Goal: Task Accomplishment & Management: Use online tool/utility

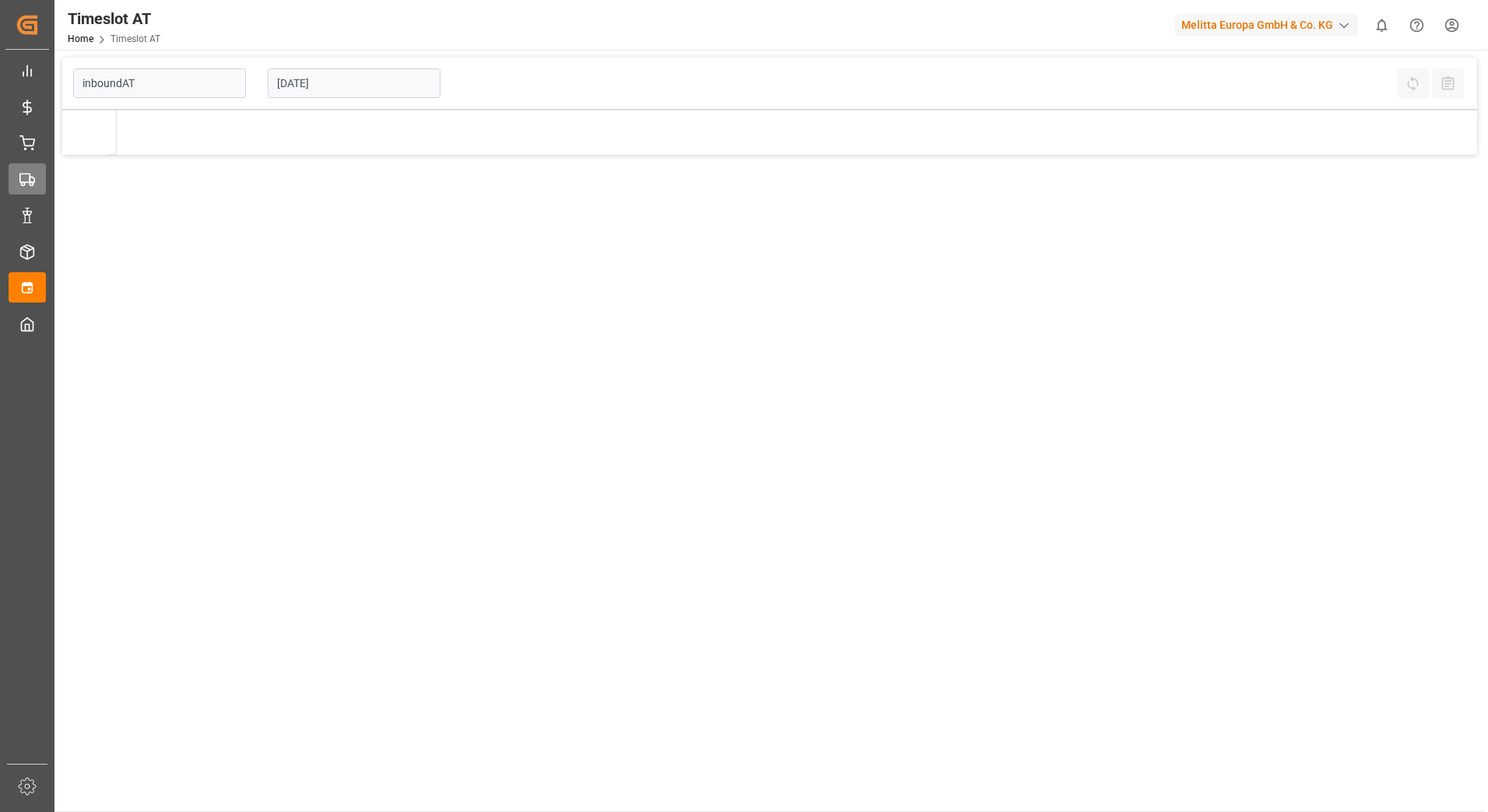
type input "Inbound AT"
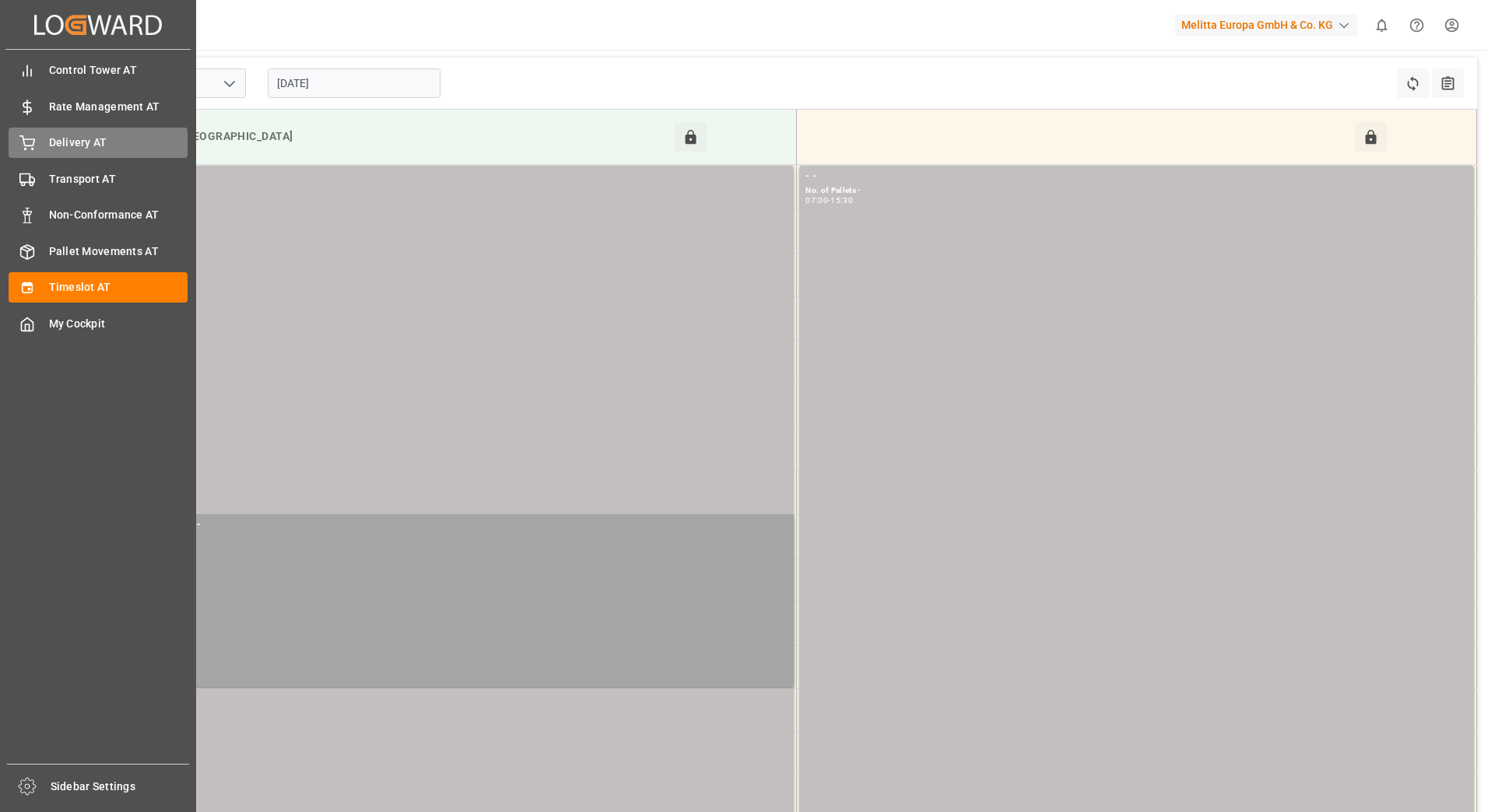
click at [35, 135] on div "Delivery AT Delivery AT" at bounding box center [98, 143] width 179 height 30
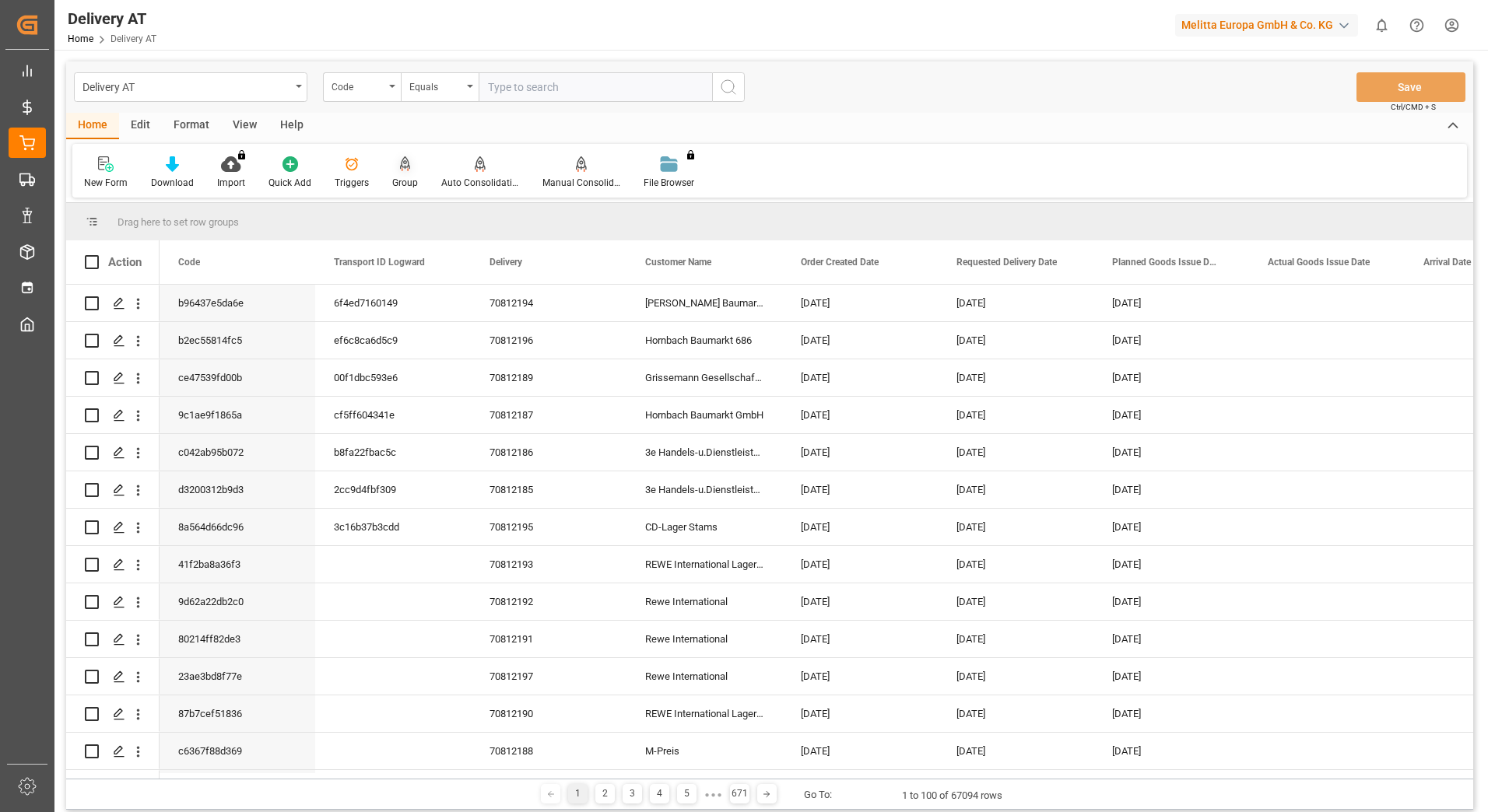
click at [400, 167] on icon at bounding box center [405, 163] width 11 height 13
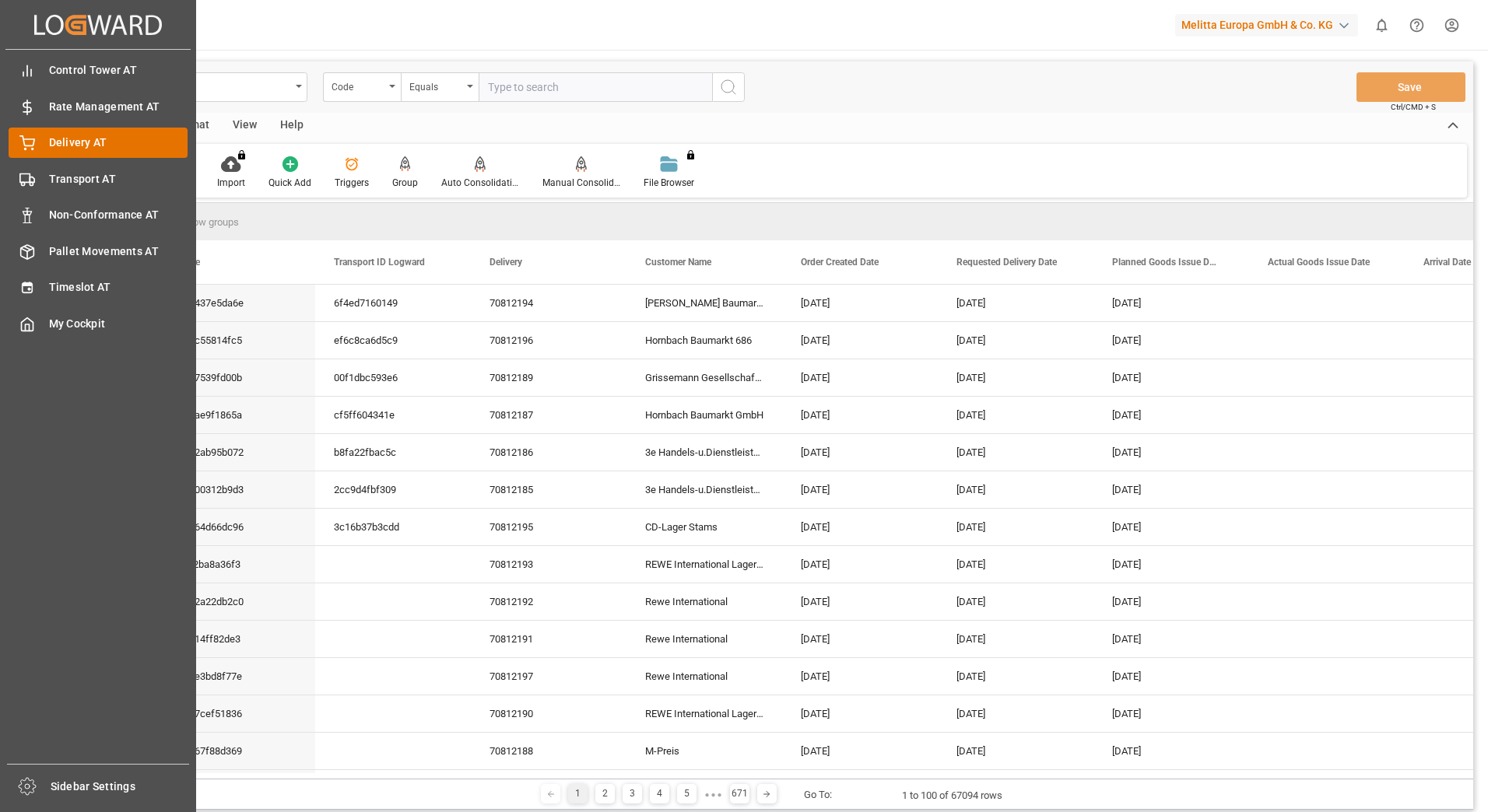
drag, startPoint x: 38, startPoint y: 176, endPoint x: 125, endPoint y: 149, distance: 91.1
click at [38, 176] on div "Transport AT Transport AT" at bounding box center [98, 178] width 179 height 30
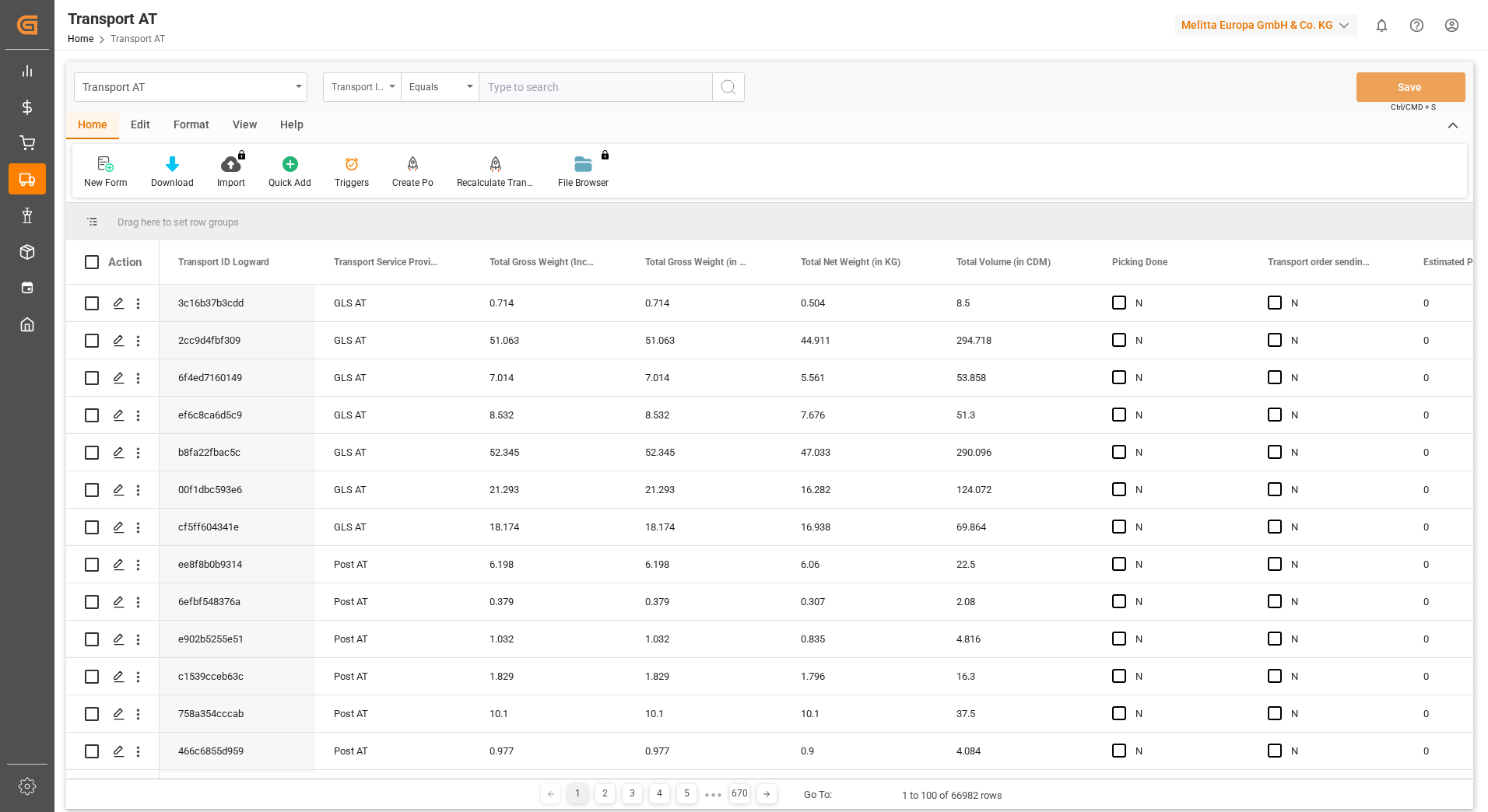
click at [355, 86] on div "Transport ID Logward" at bounding box center [357, 85] width 53 height 18
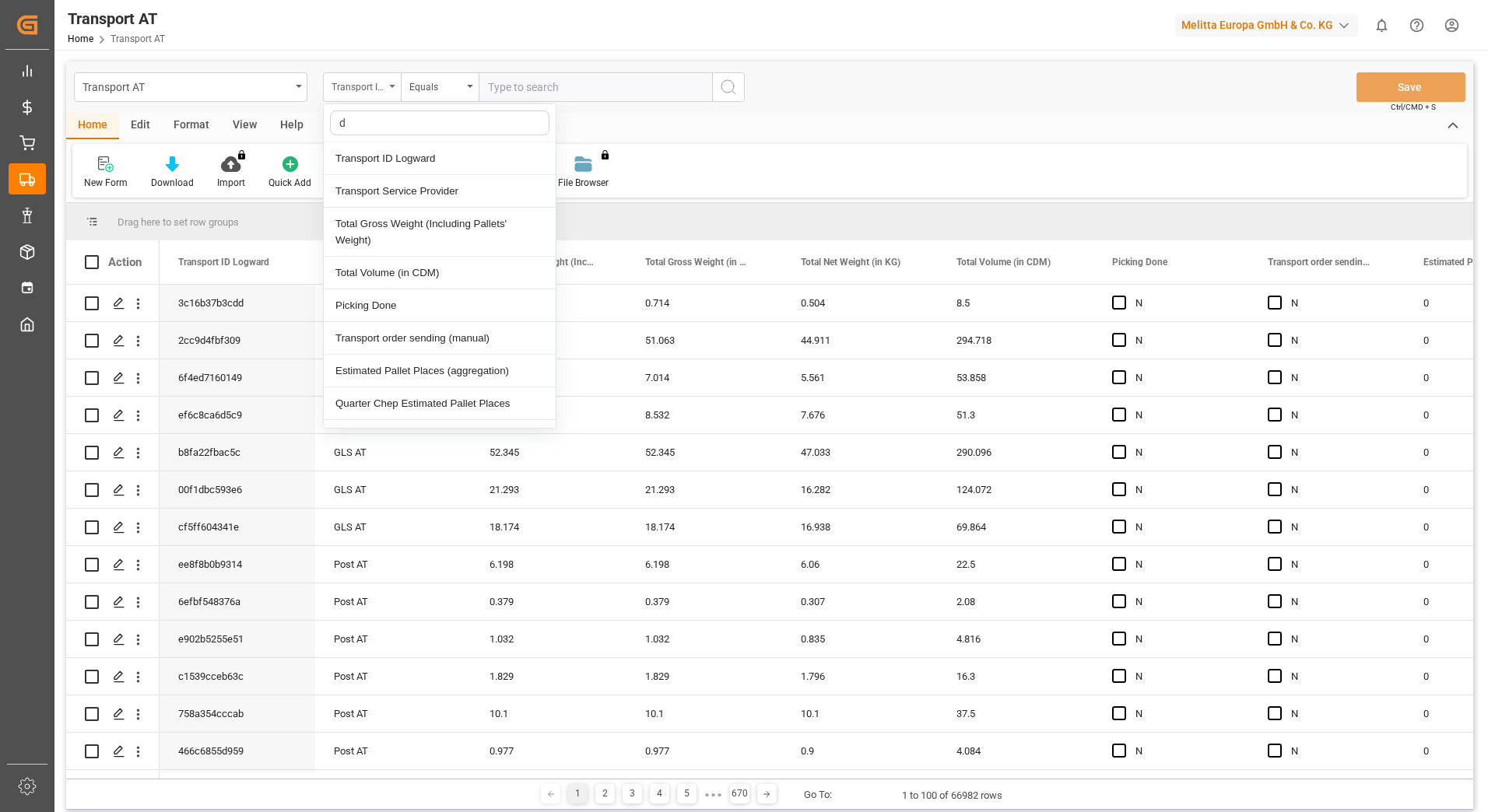
type input "do"
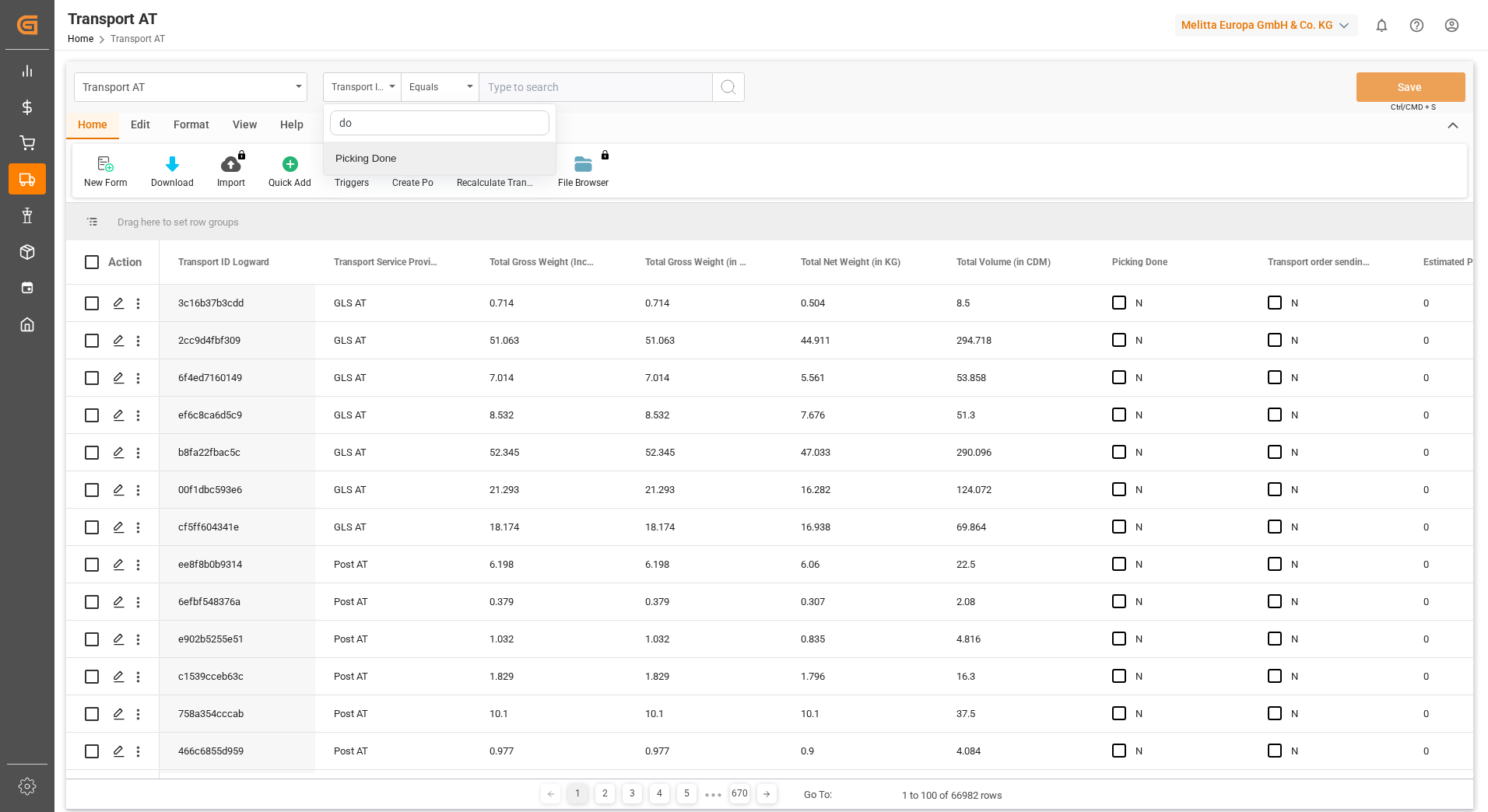
click at [384, 162] on div "Picking Done" at bounding box center [439, 159] width 232 height 33
click at [530, 85] on input "text" at bounding box center [595, 87] width 233 height 30
type input "Y"
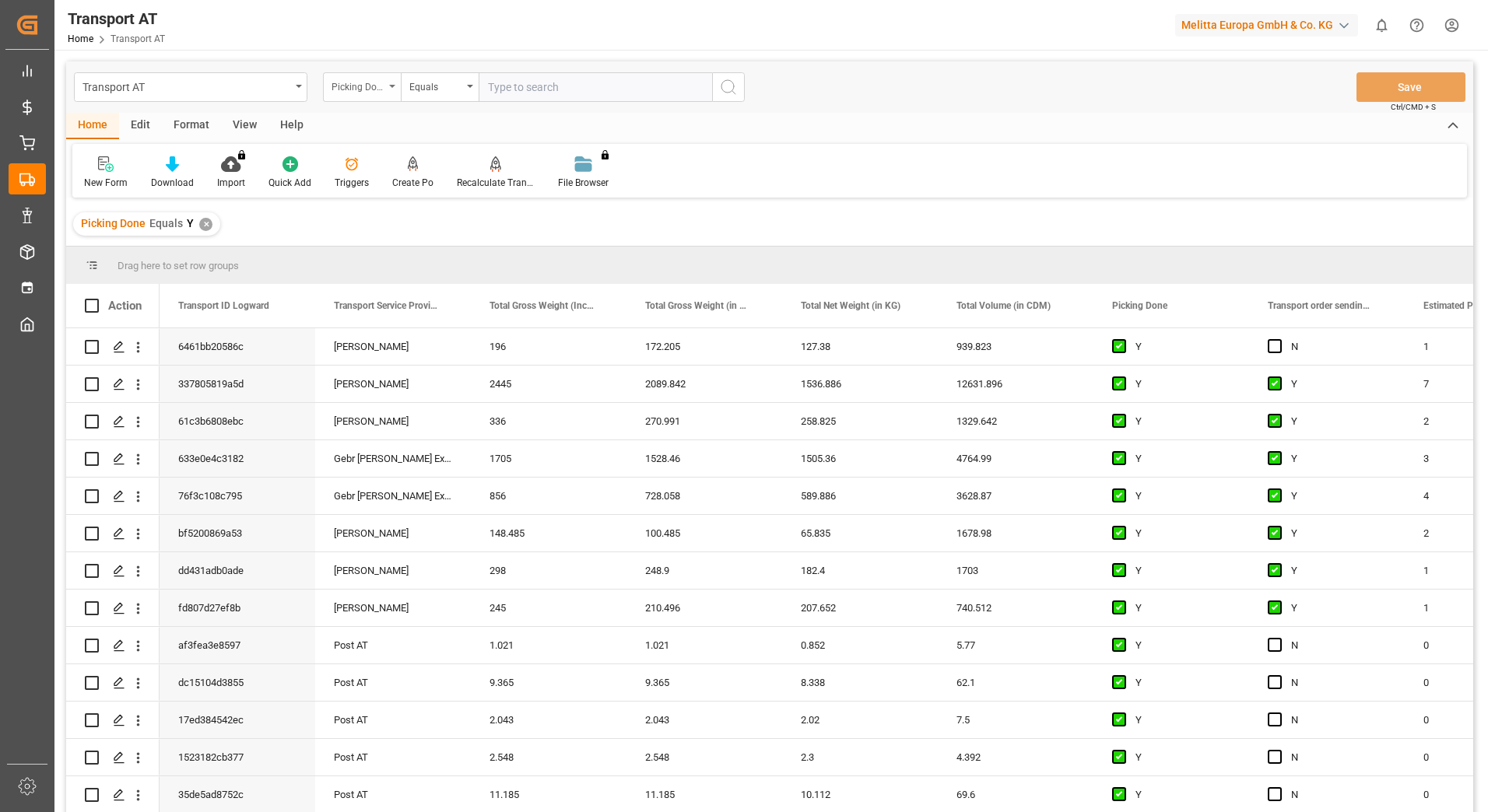
click at [392, 88] on div "Picking Done" at bounding box center [361, 87] width 77 height 30
type input "manu"
click at [442, 170] on div "Transport order sending (manual)" at bounding box center [439, 159] width 232 height 33
click at [537, 93] on input "text" at bounding box center [595, 87] width 233 height 30
type input "N"
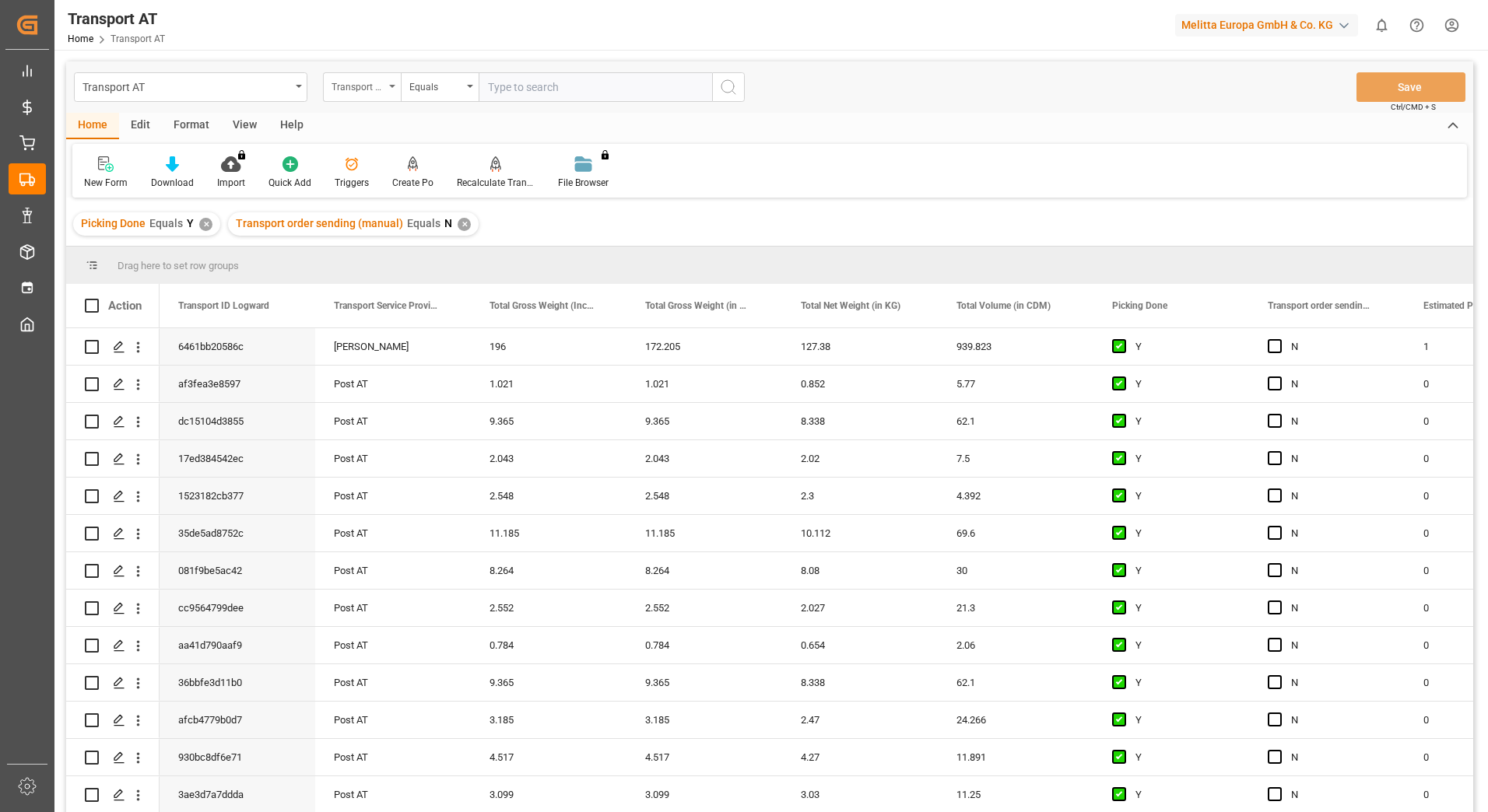
click at [393, 87] on icon "open menu" at bounding box center [391, 87] width 6 height 3
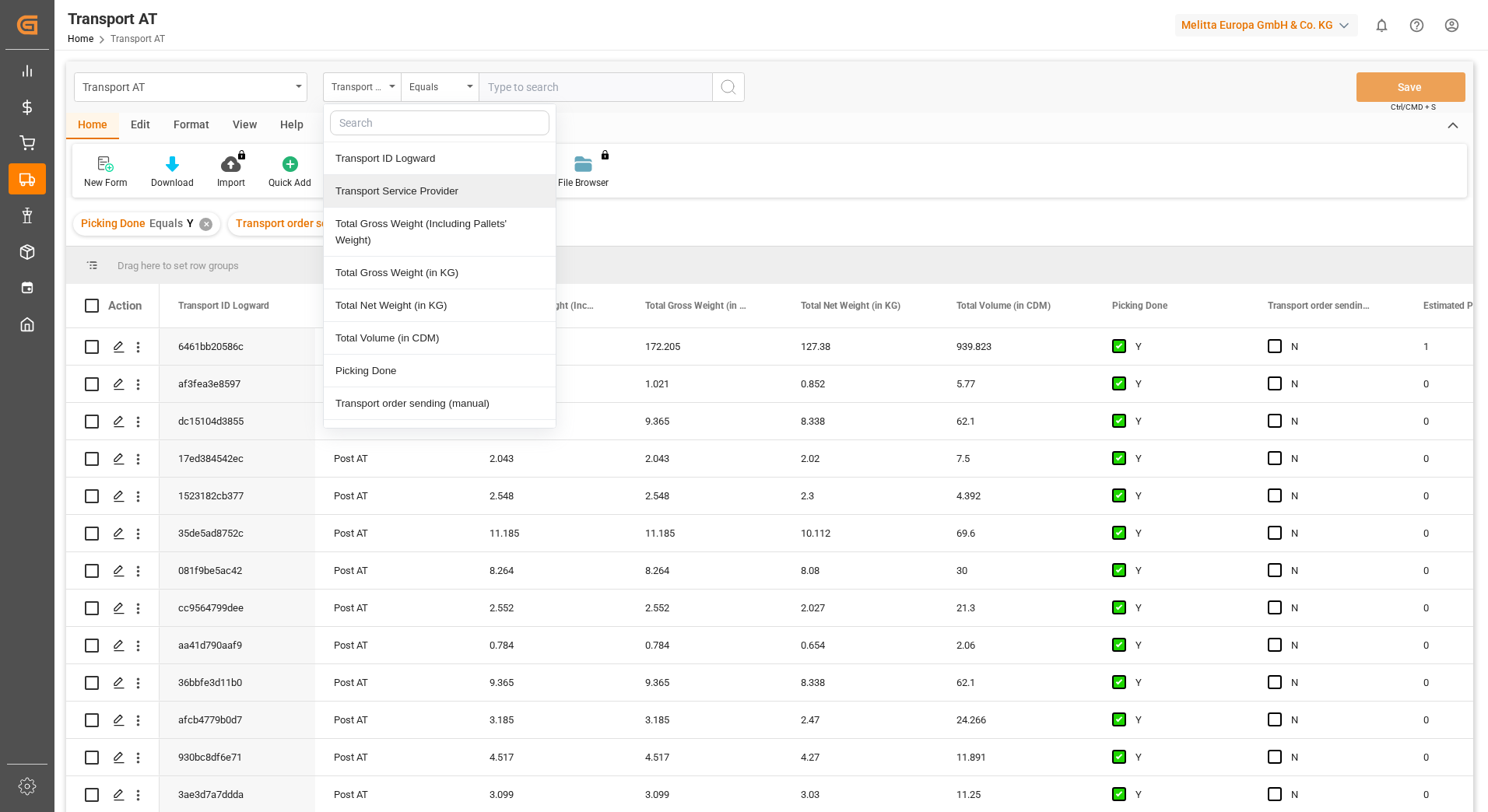
click at [396, 191] on div "Transport Service Provider" at bounding box center [439, 191] width 232 height 33
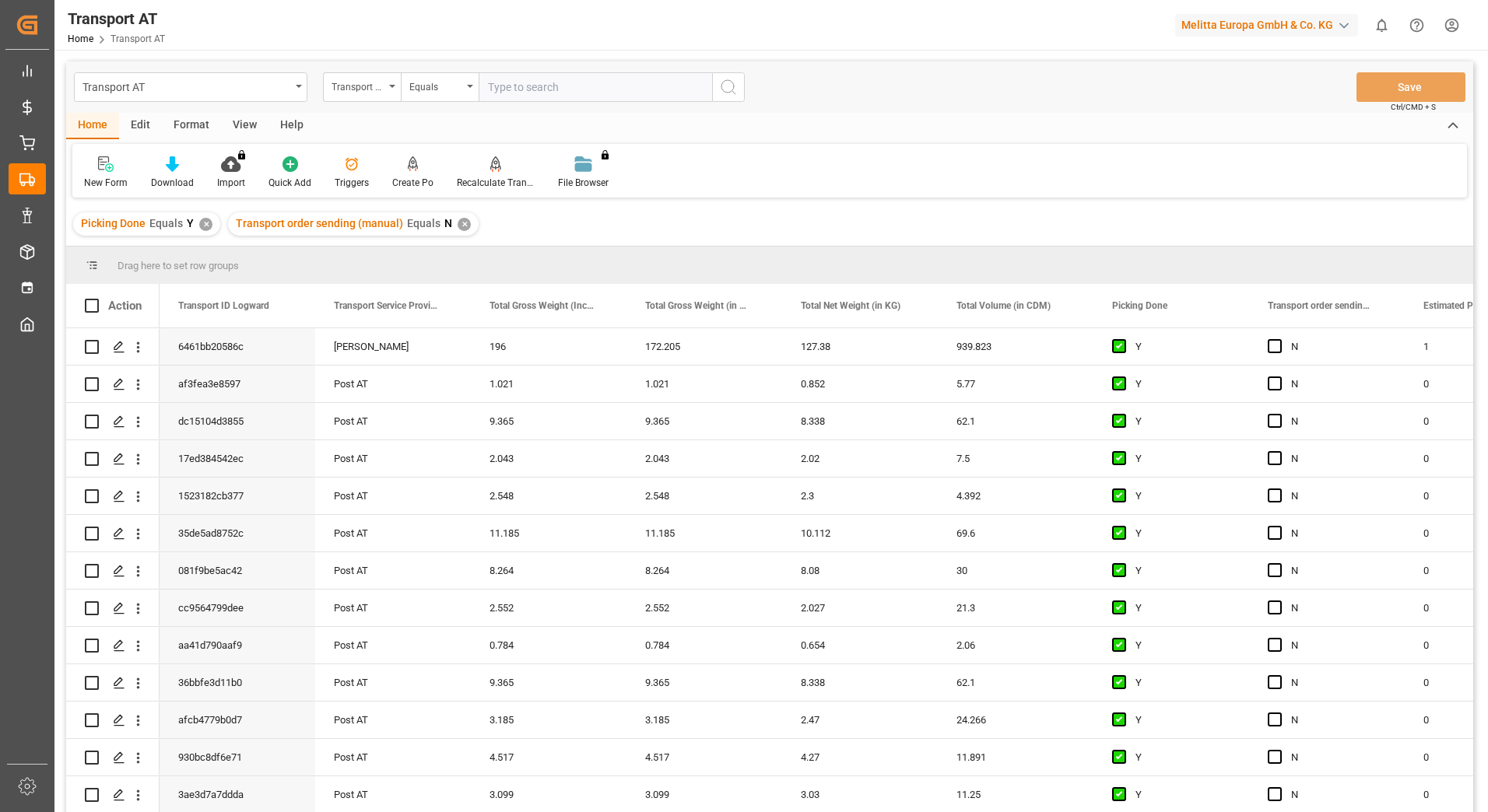
click at [509, 89] on input "text" at bounding box center [595, 87] width 233 height 30
type input "gebr [PERSON_NAME]"
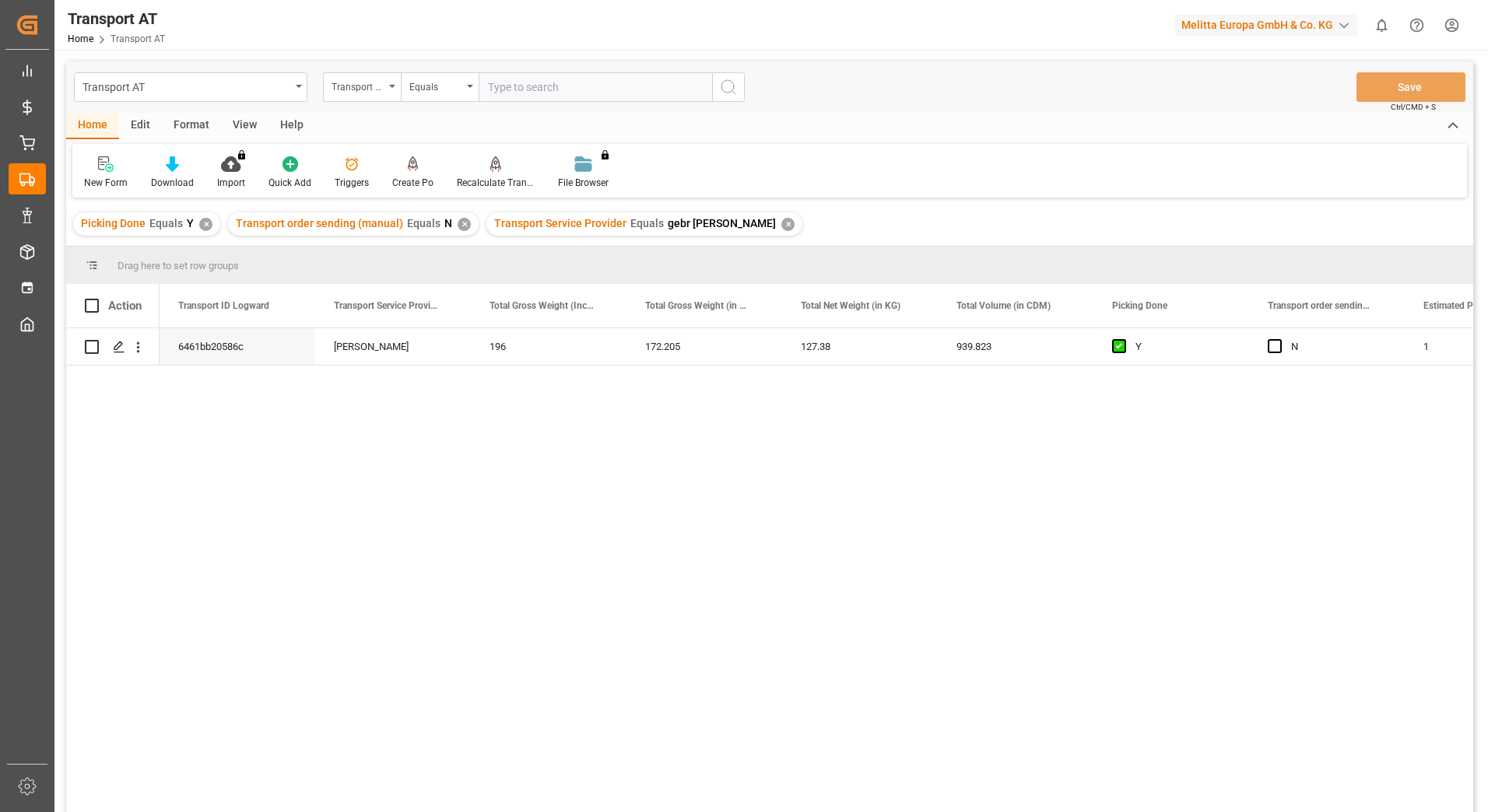
click at [245, 128] on div "View" at bounding box center [244, 126] width 48 height 26
click at [99, 178] on div "Default" at bounding box center [99, 183] width 30 height 14
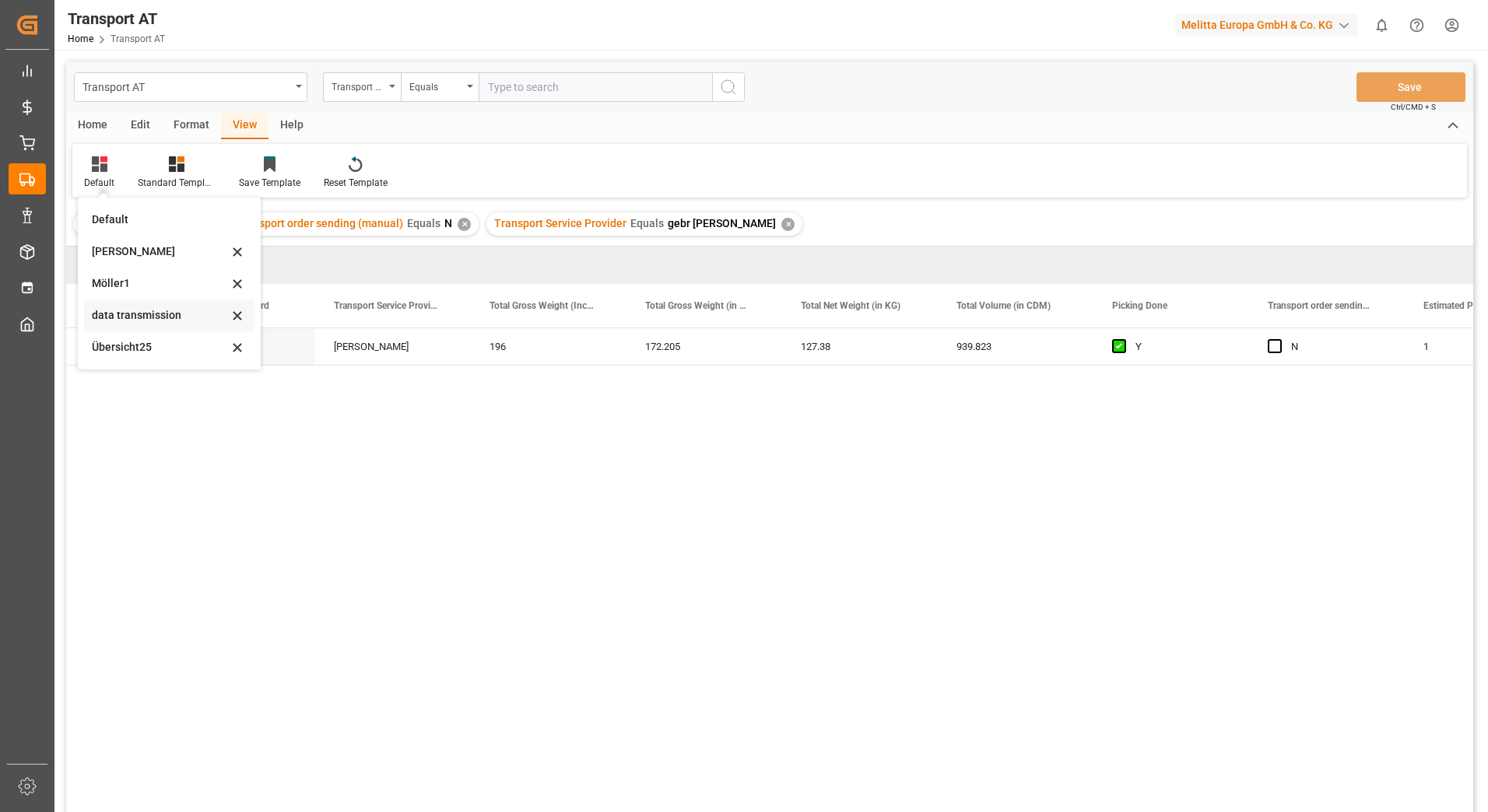
click at [152, 311] on div "data transmission" at bounding box center [160, 316] width 137 height 17
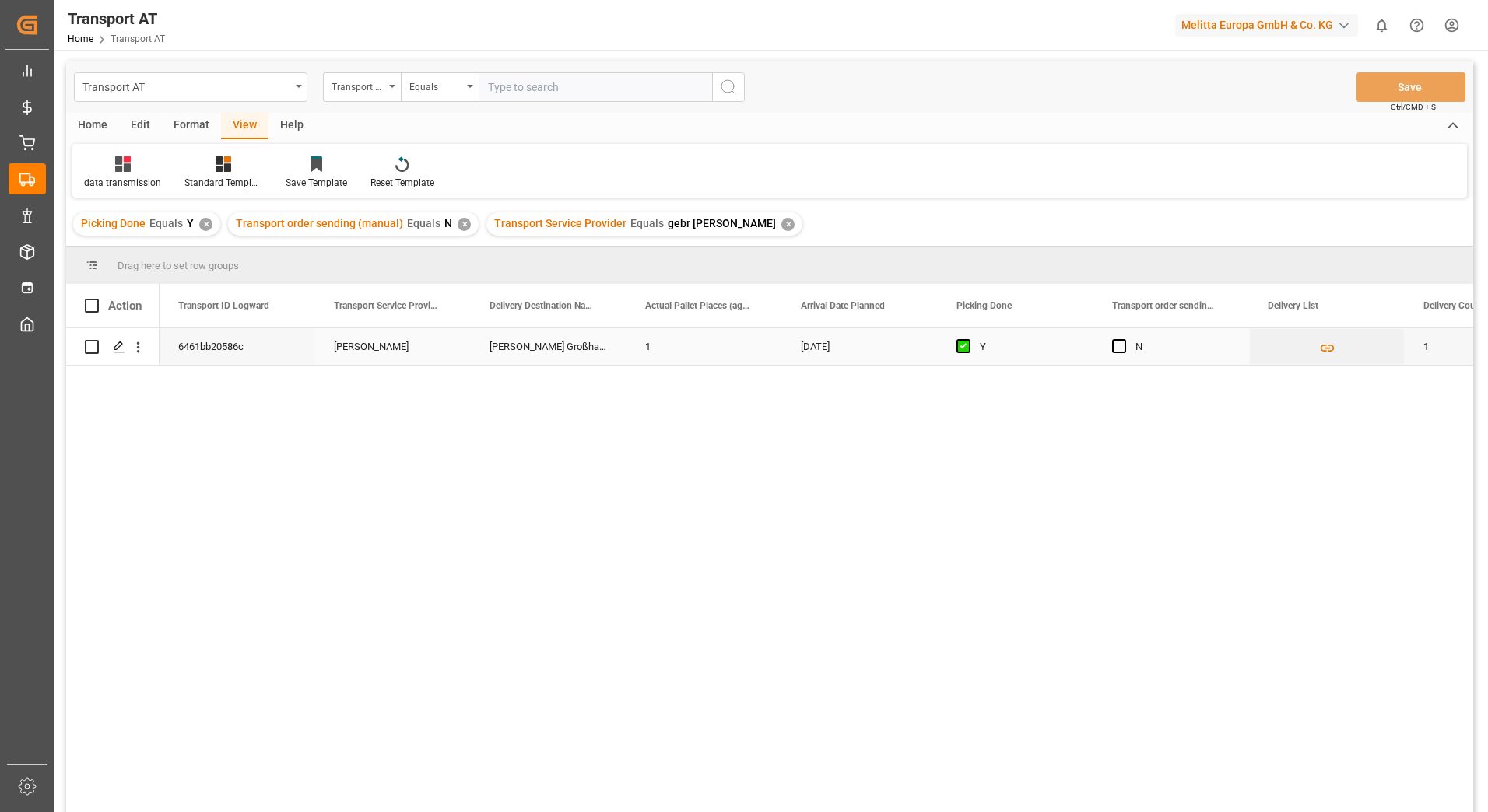
click at [1118, 345] on span "Press SPACE to select this row." at bounding box center [1119, 346] width 14 height 14
click at [1124, 339] on input "Press SPACE to select this row." at bounding box center [1124, 339] width 0 height 0
click at [1399, 87] on button "Save" at bounding box center [1411, 87] width 109 height 30
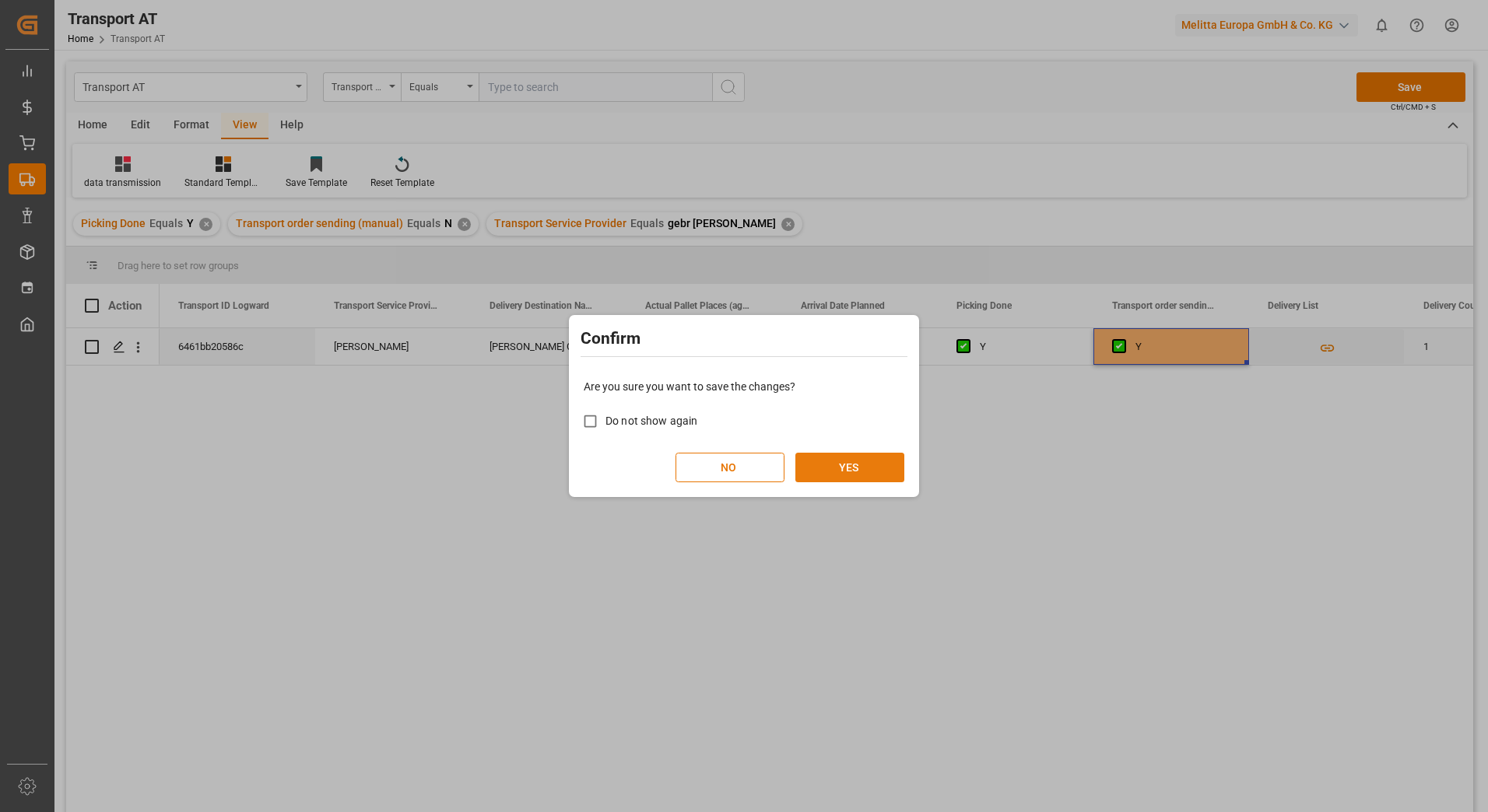
click at [856, 469] on button "YES" at bounding box center [850, 468] width 109 height 30
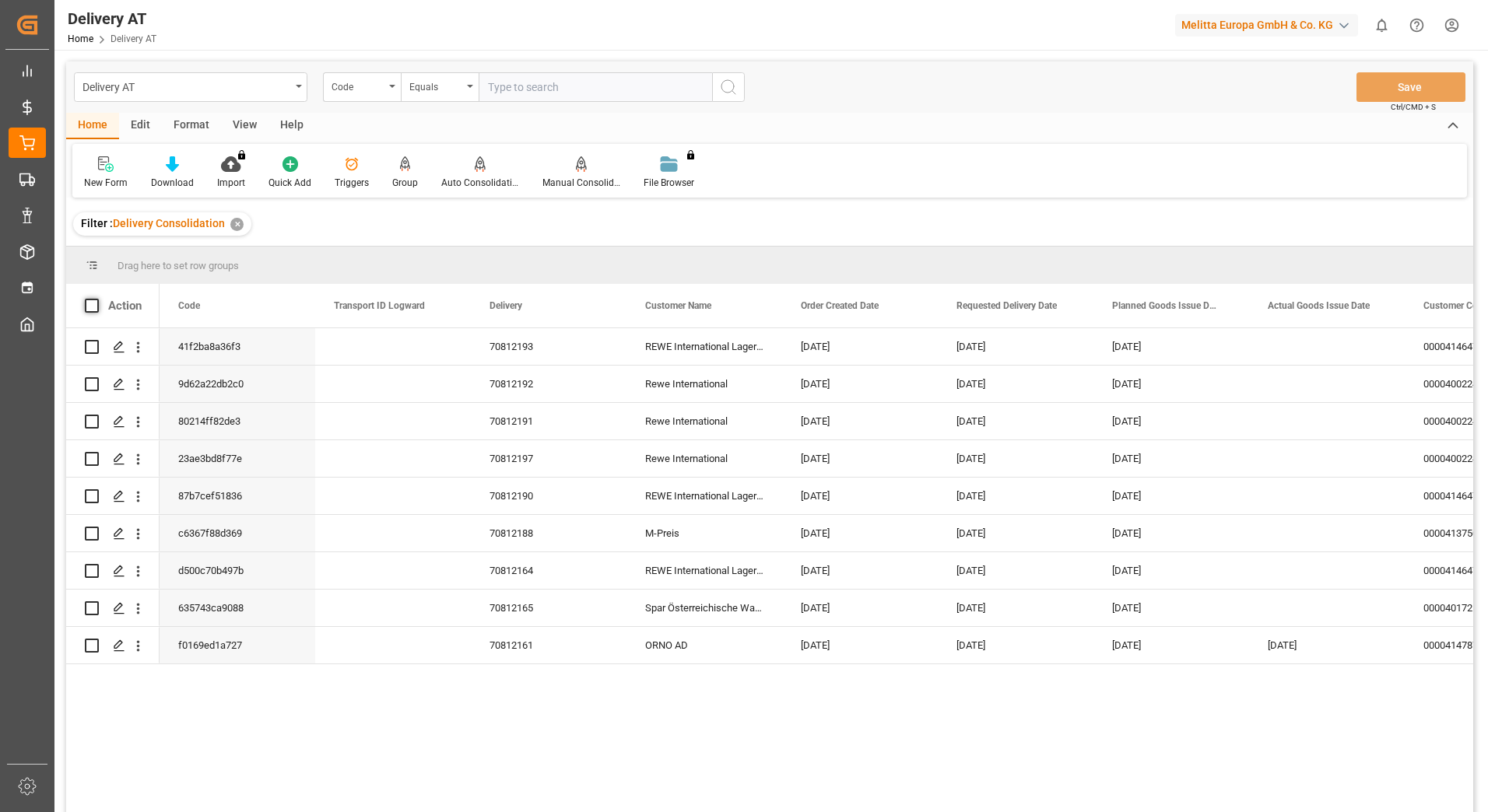
click at [93, 311] on span at bounding box center [92, 306] width 14 height 14
click at [97, 299] on input "checkbox" at bounding box center [97, 299] width 0 height 0
checkbox input "true"
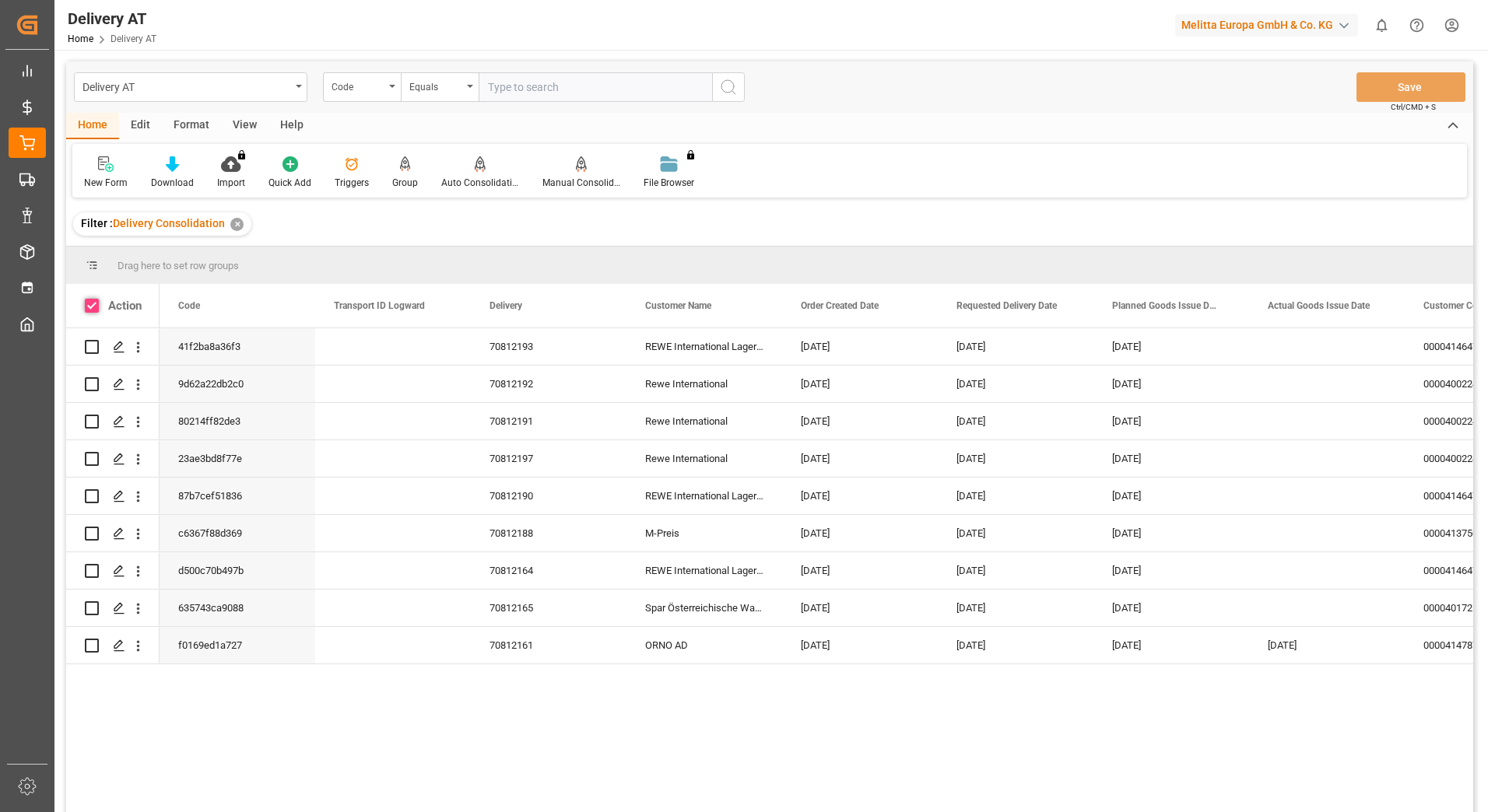
checkbox input "true"
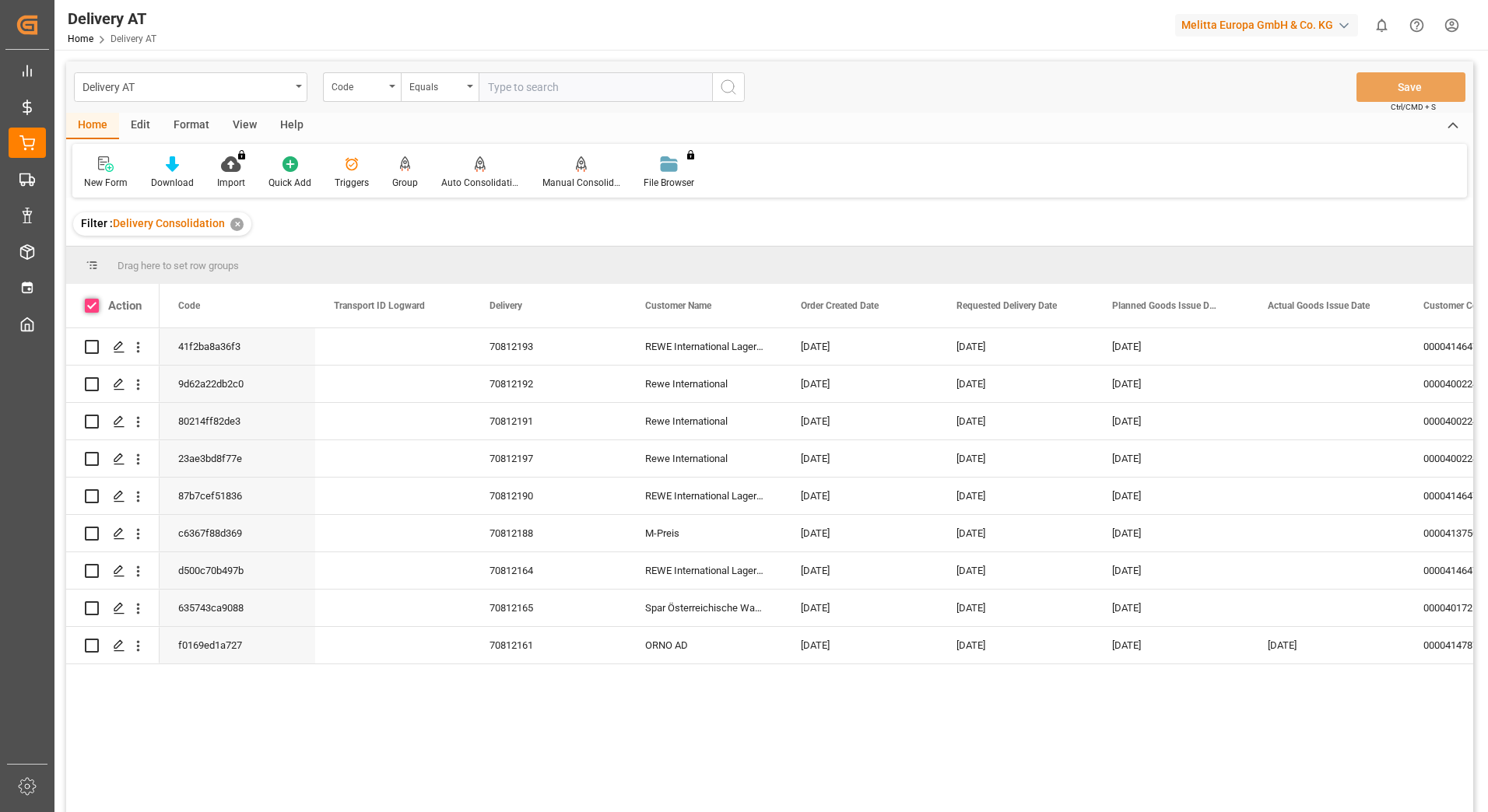
checkbox input "true"
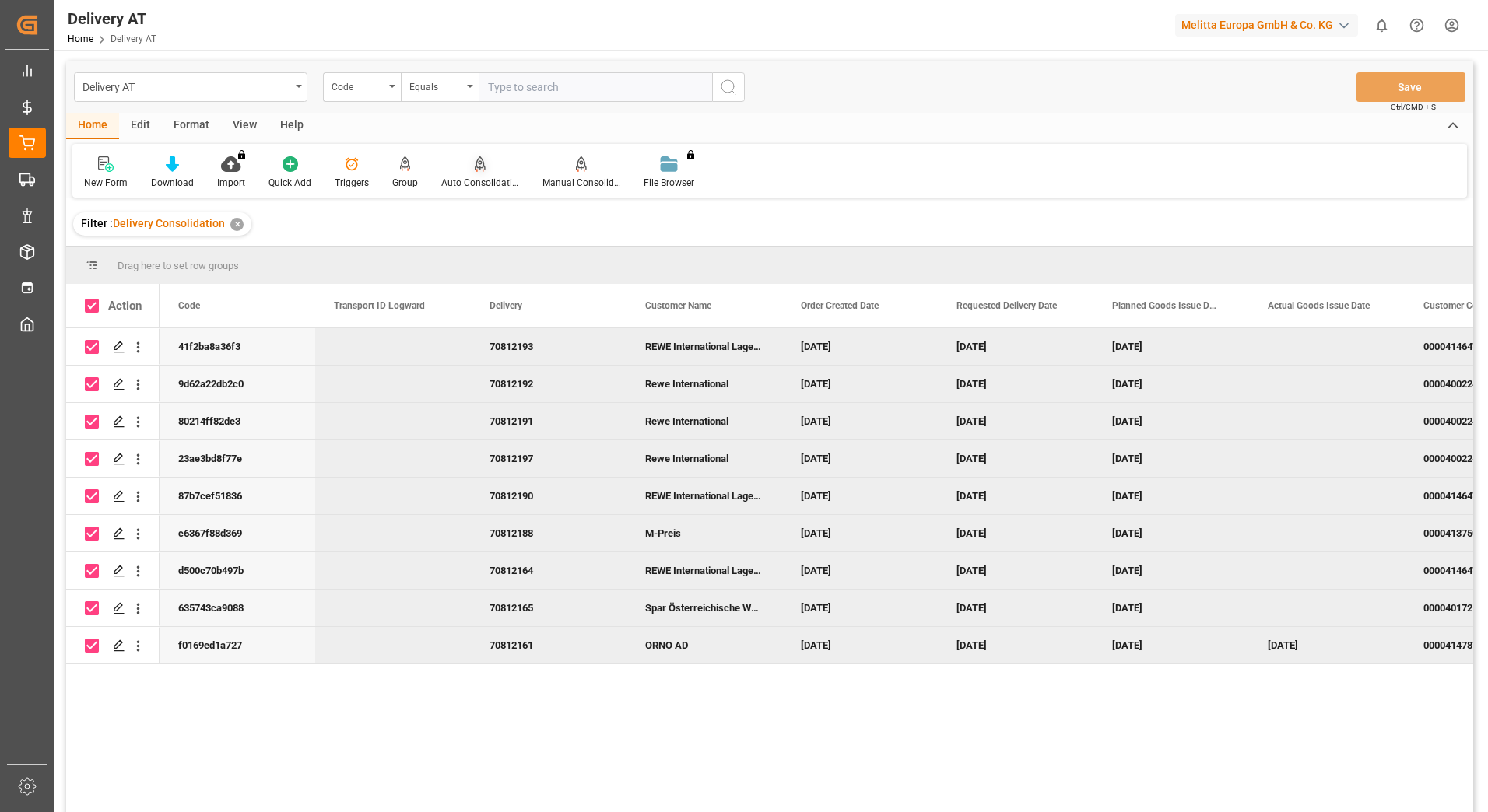
click at [474, 174] on div "Auto Consolidation" at bounding box center [480, 172] width 101 height 34
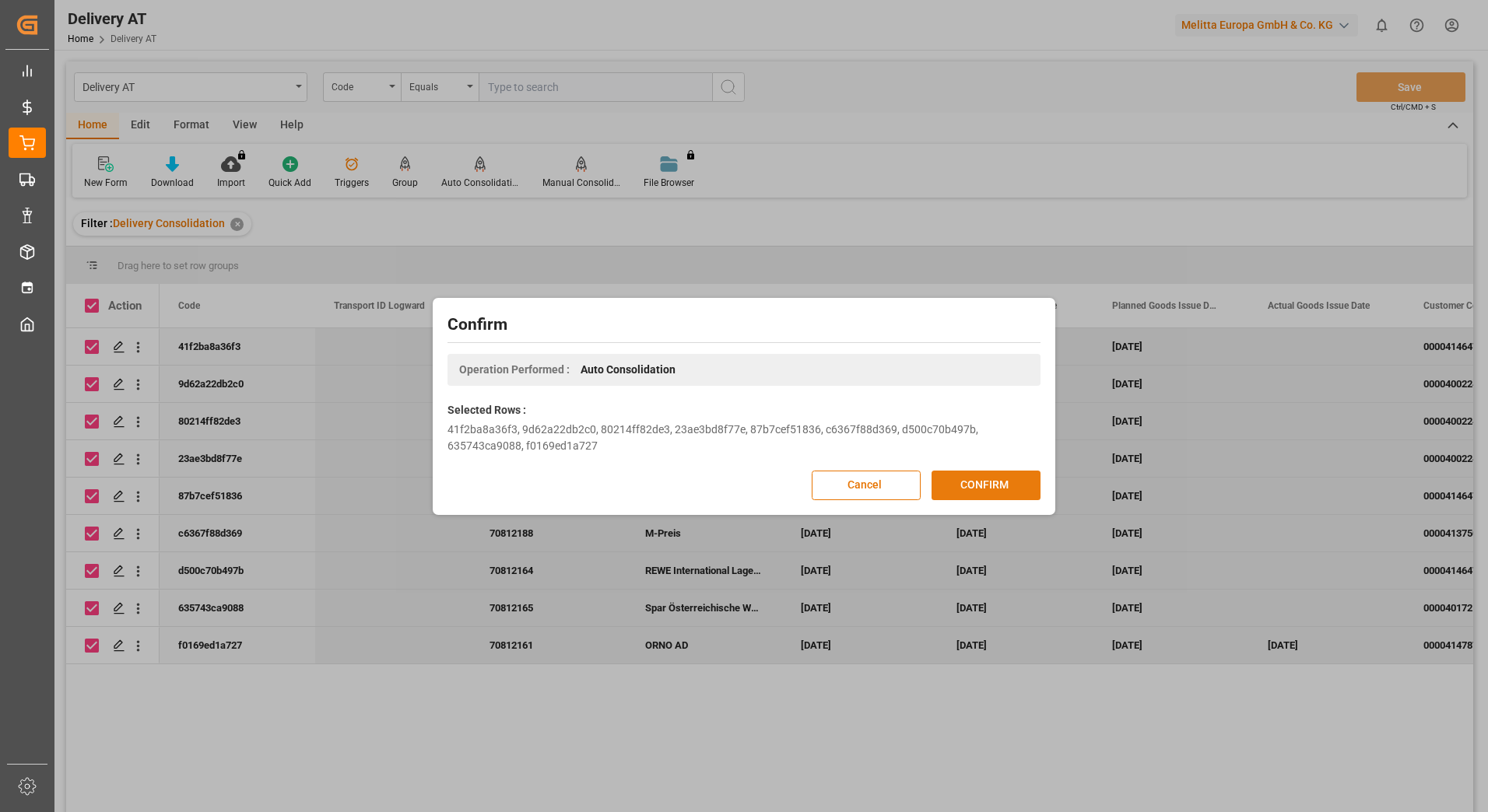
click at [1023, 483] on button "CONFIRM" at bounding box center [985, 485] width 109 height 30
